Goal: Task Accomplishment & Management: Manage account settings

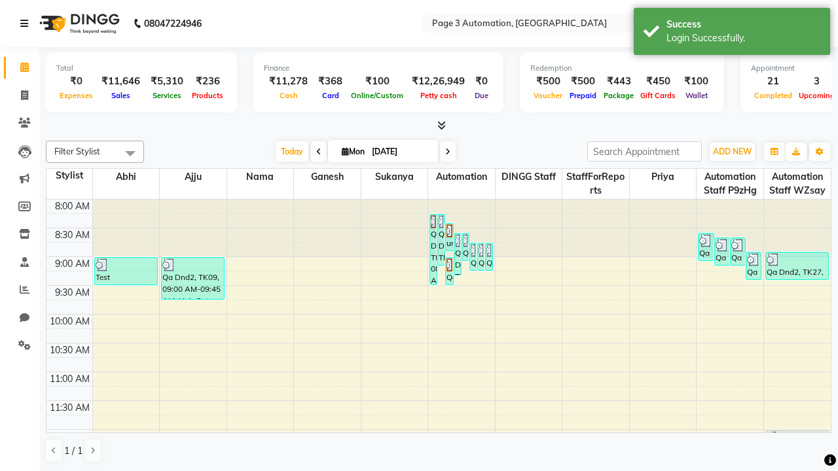
click at [27, 24] on icon at bounding box center [24, 23] width 8 height 9
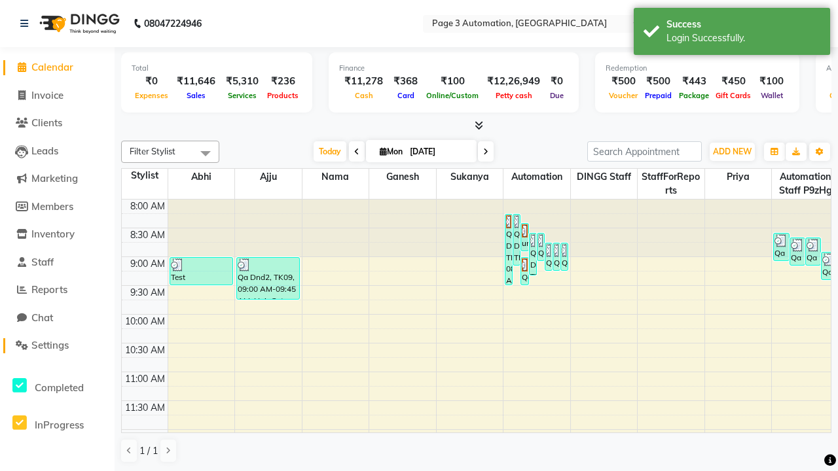
click at [57, 345] on span "Settings" at bounding box center [49, 345] width 37 height 12
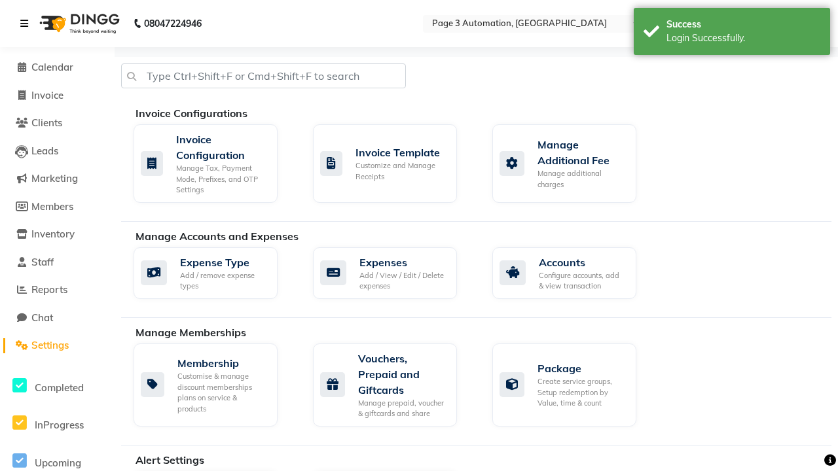
click at [27, 24] on icon at bounding box center [24, 23] width 8 height 9
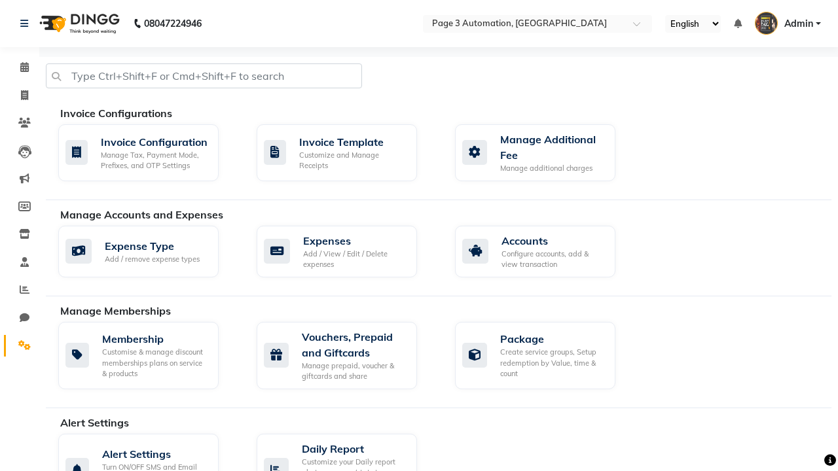
click at [20, 345] on icon at bounding box center [24, 345] width 12 height 10
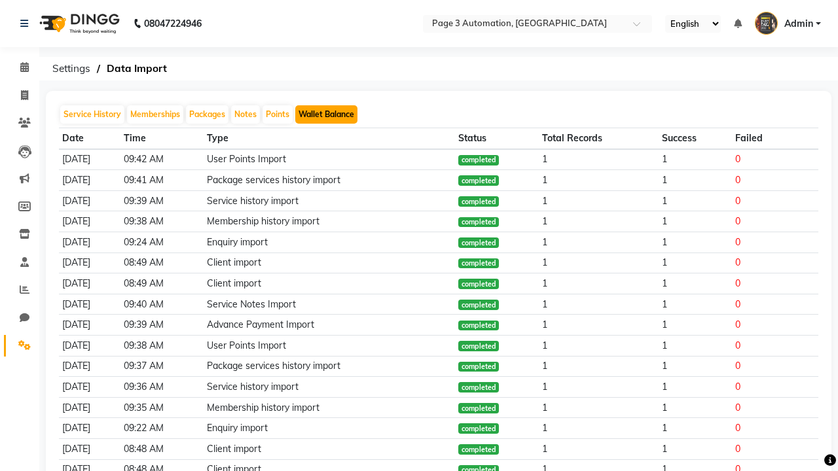
click at [326, 115] on button "Wallet Balance" at bounding box center [326, 114] width 62 height 18
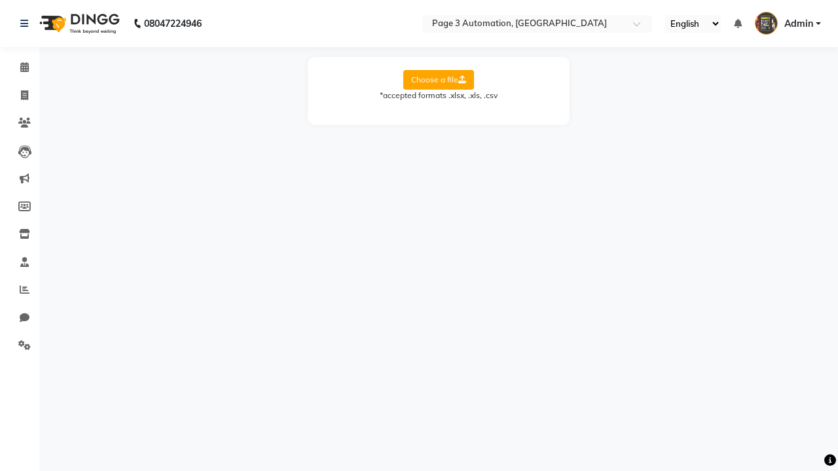
select select "Sheet1"
select select "Name"
select select "Mobile"
select select "Wallet Balance"
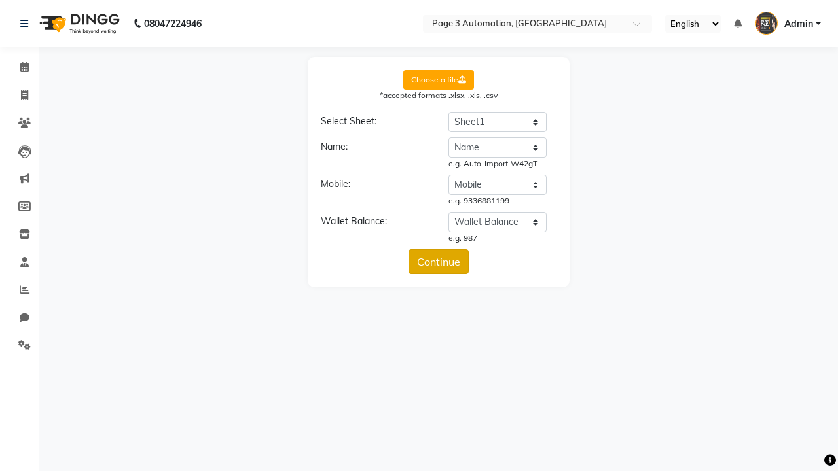
click at [438, 262] on button "Continue" at bounding box center [438, 261] width 60 height 25
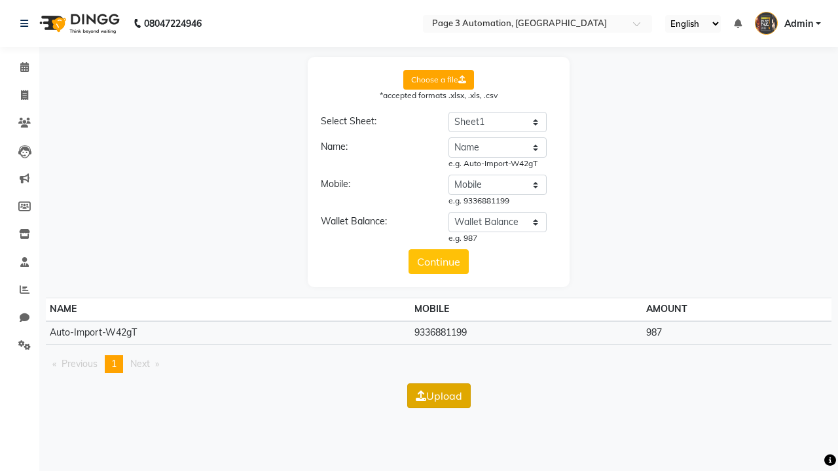
click at [438, 395] on button "Upload" at bounding box center [438, 395] width 63 height 25
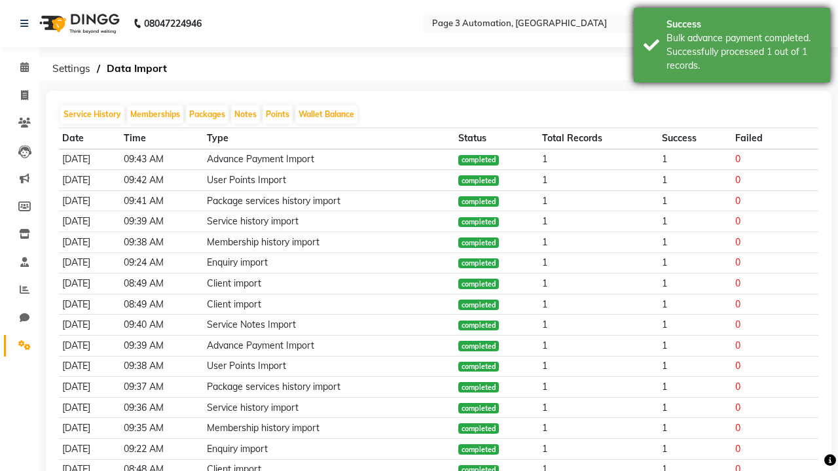
click at [732, 47] on div "Bulk advance payment completed. Successfully processed 1 out of 1 records." at bounding box center [743, 51] width 154 height 41
click at [27, 24] on icon at bounding box center [24, 23] width 8 height 9
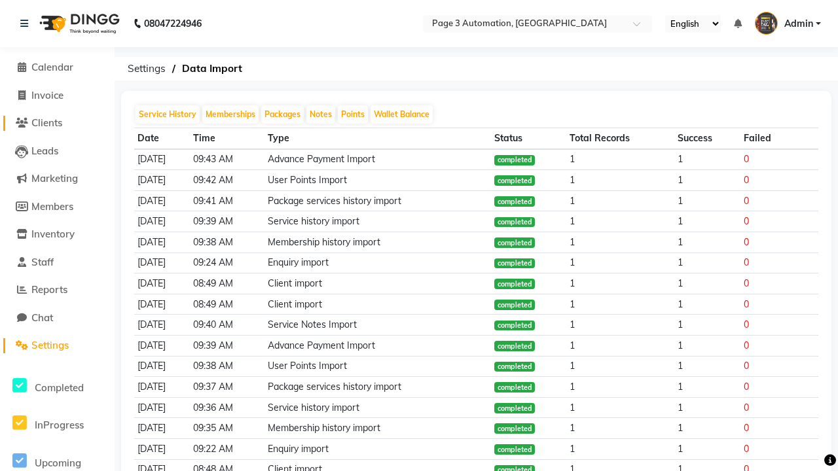
click at [57, 123] on span "Clients" at bounding box center [46, 122] width 31 height 12
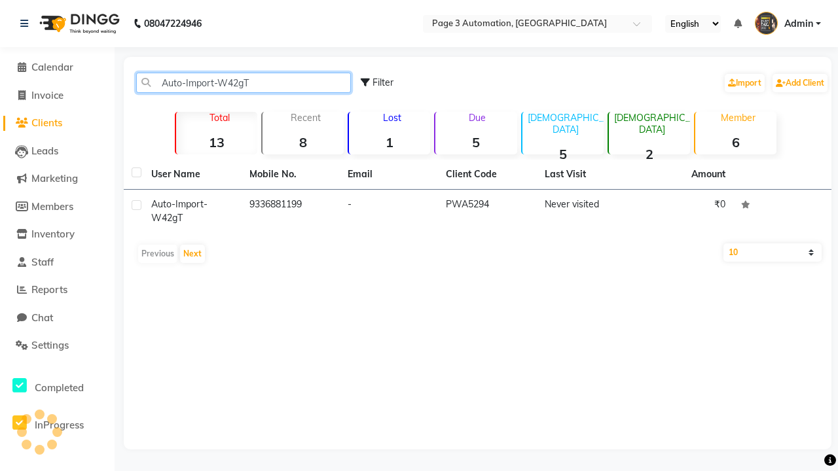
type input "Auto-Import-W42gT"
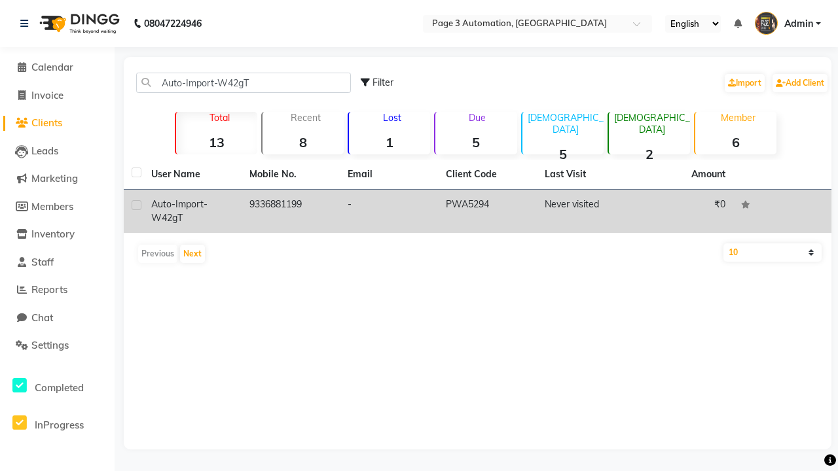
click at [477, 211] on td "PWA5294" at bounding box center [487, 211] width 98 height 43
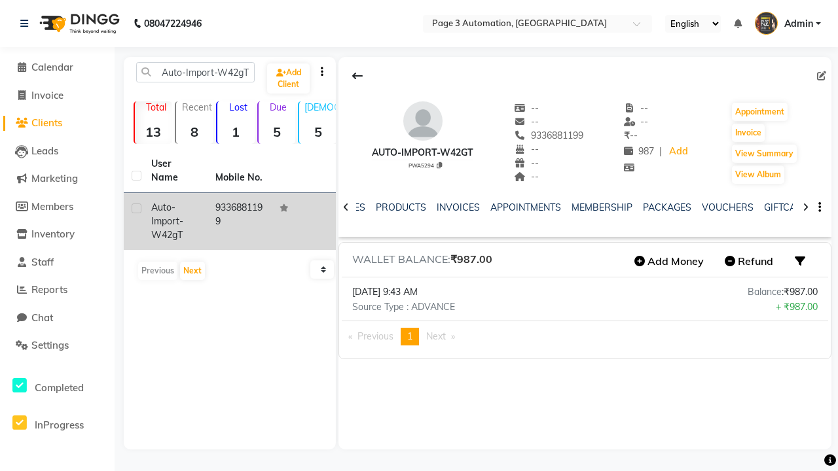
scroll to position [0, 263]
click at [357, 76] on icon at bounding box center [357, 76] width 10 height 10
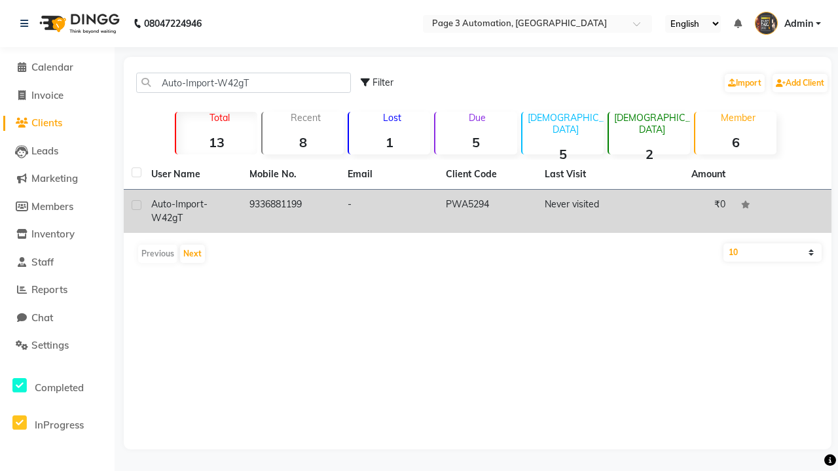
click at [136, 205] on label at bounding box center [137, 205] width 10 height 10
click at [136, 205] on input "checkbox" at bounding box center [136, 206] width 9 height 9
checkbox input "true"
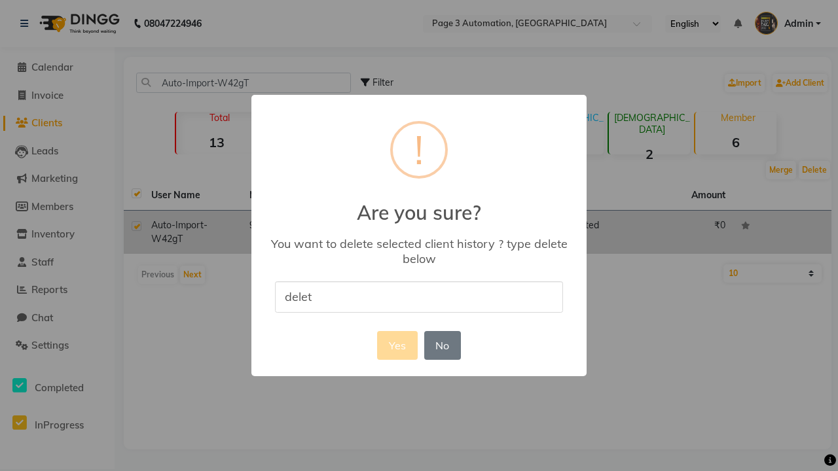
type input "delete"
